Goal: Task Accomplishment & Management: Use online tool/utility

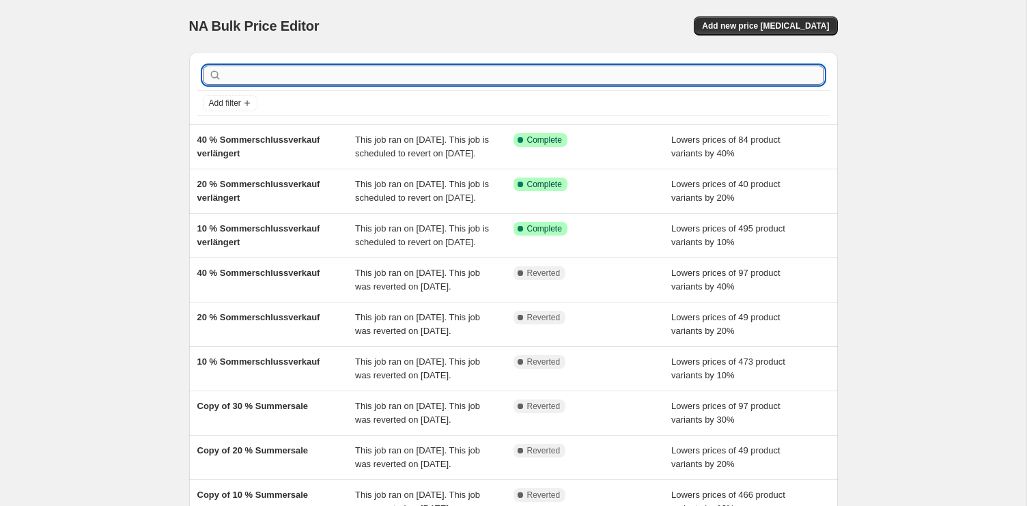
click at [430, 75] on input "text" at bounding box center [525, 75] width 600 height 19
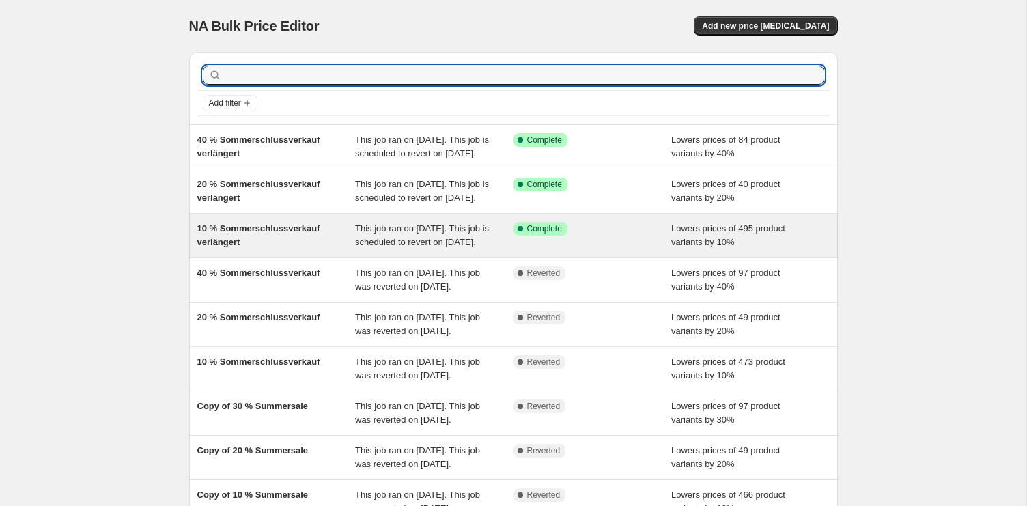
scroll to position [20, 0]
